Goal: Information Seeking & Learning: Learn about a topic

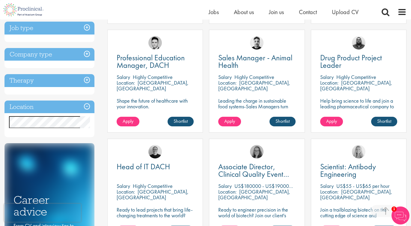
scroll to position [218, 0]
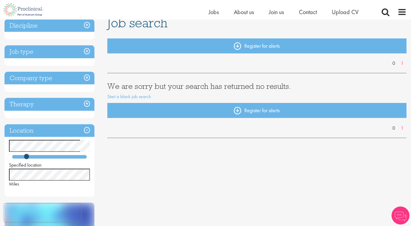
scroll to position [50, 0]
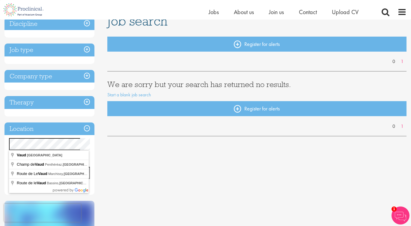
click at [9, 134] on div "Location Specified location Miles" at bounding box center [49, 158] width 90 height 72
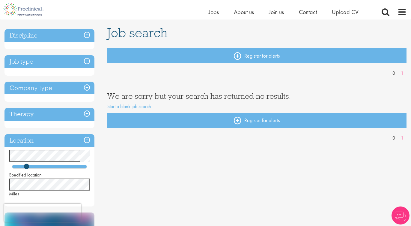
scroll to position [45, 0]
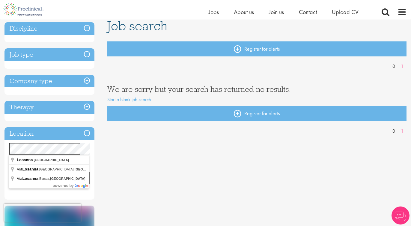
click at [7, 137] on div "Location Specified location Miles" at bounding box center [49, 163] width 90 height 72
